Goal: Navigation & Orientation: Find specific page/section

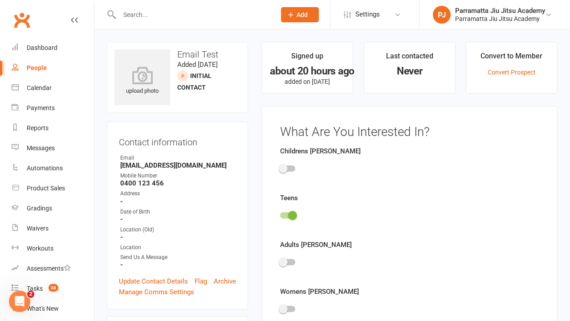
scroll to position [61, 0]
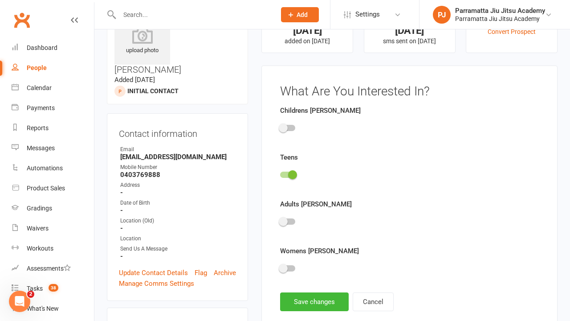
scroll to position [61, 0]
